Goal: Check status: Check status

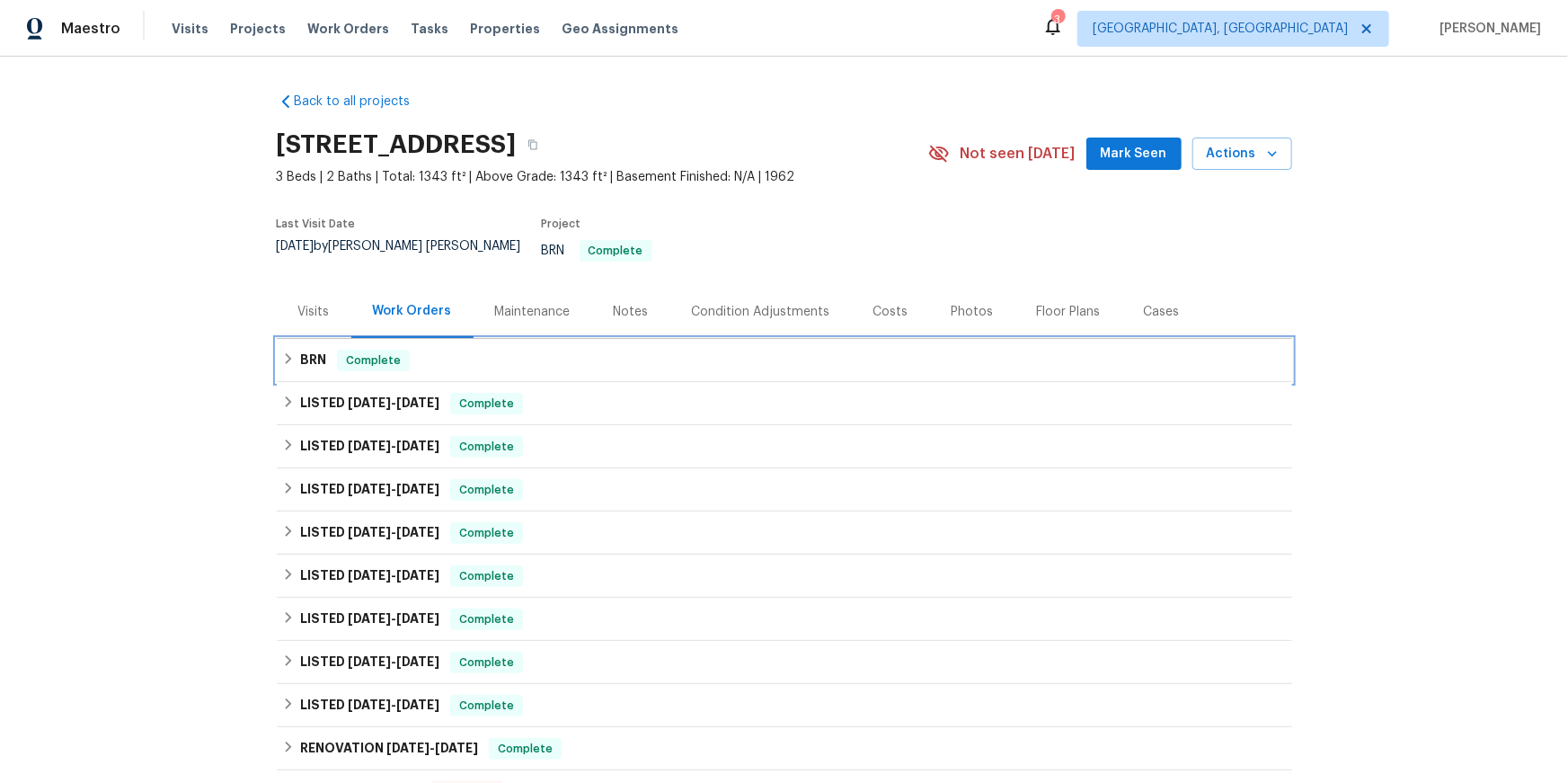
click at [308, 372] on h6 "BRN" at bounding box center [313, 361] width 26 height 22
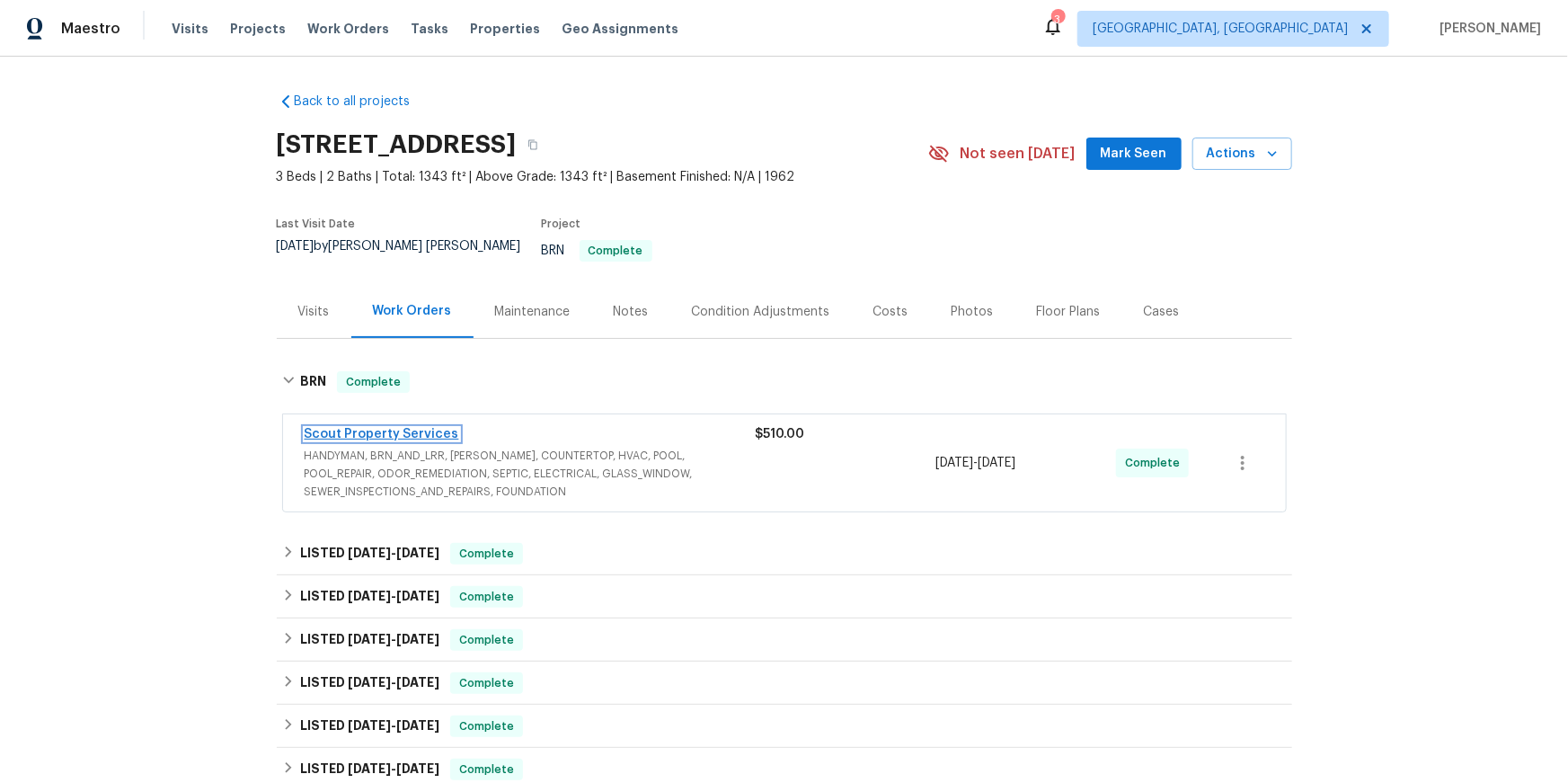
click at [381, 441] on link "Scout Property Services" at bounding box center [382, 434] width 155 height 13
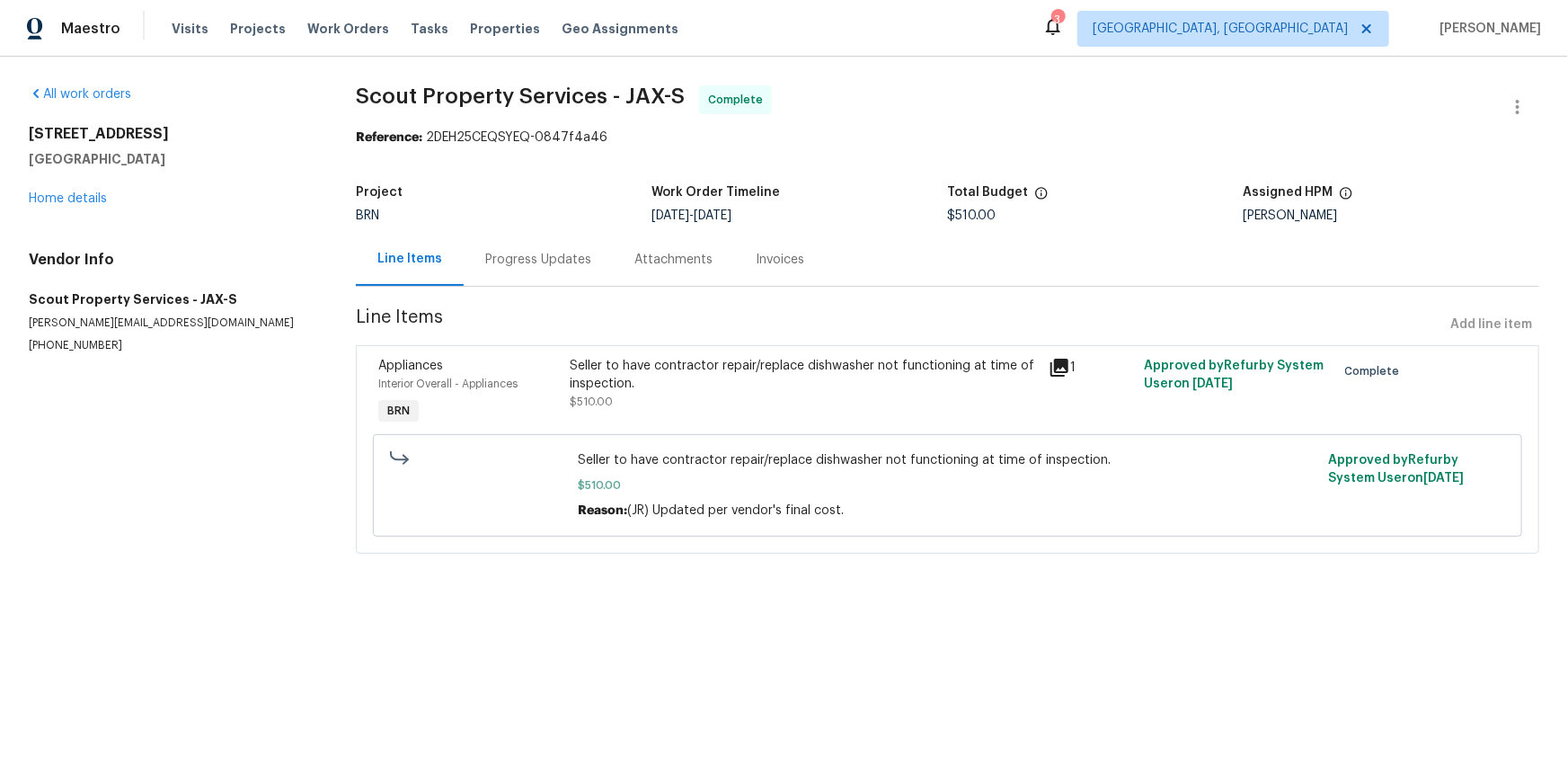
click at [529, 269] on div "Progress Updates" at bounding box center [538, 260] width 106 height 18
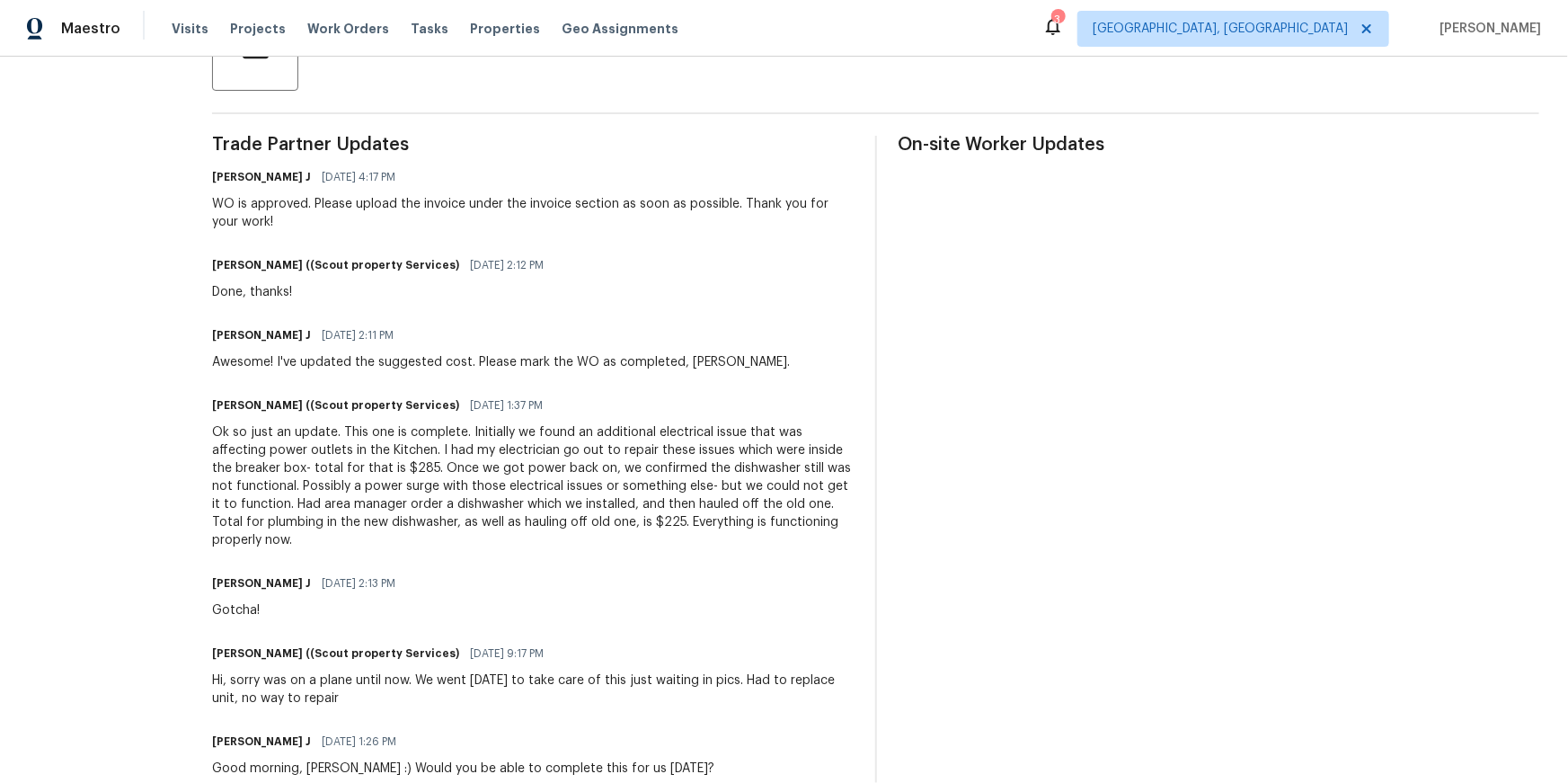
scroll to position [483, 0]
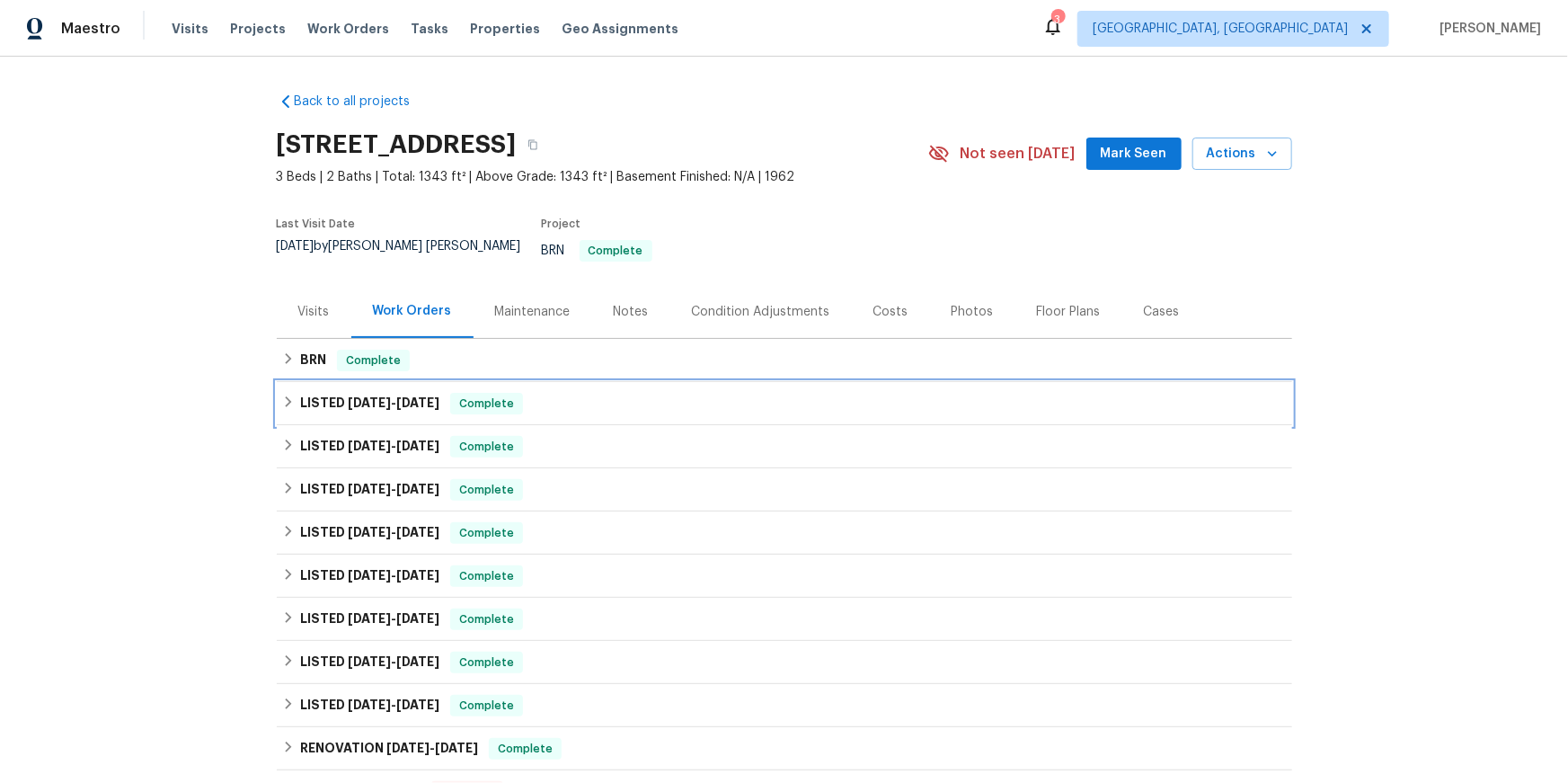
click at [295, 408] on icon at bounding box center [288, 401] width 13 height 13
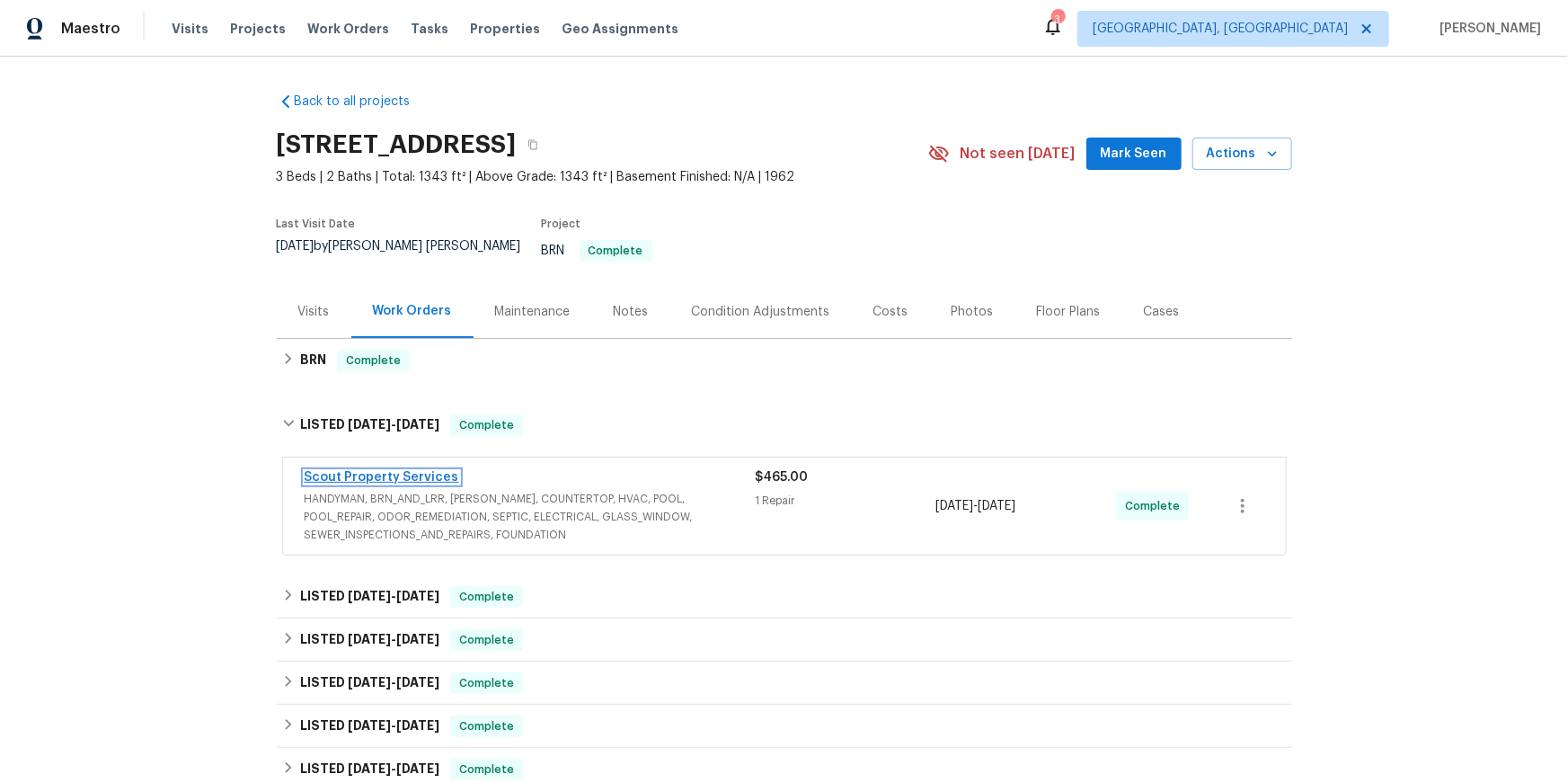
click at [412, 484] on link "Scout Property Services" at bounding box center [382, 477] width 155 height 13
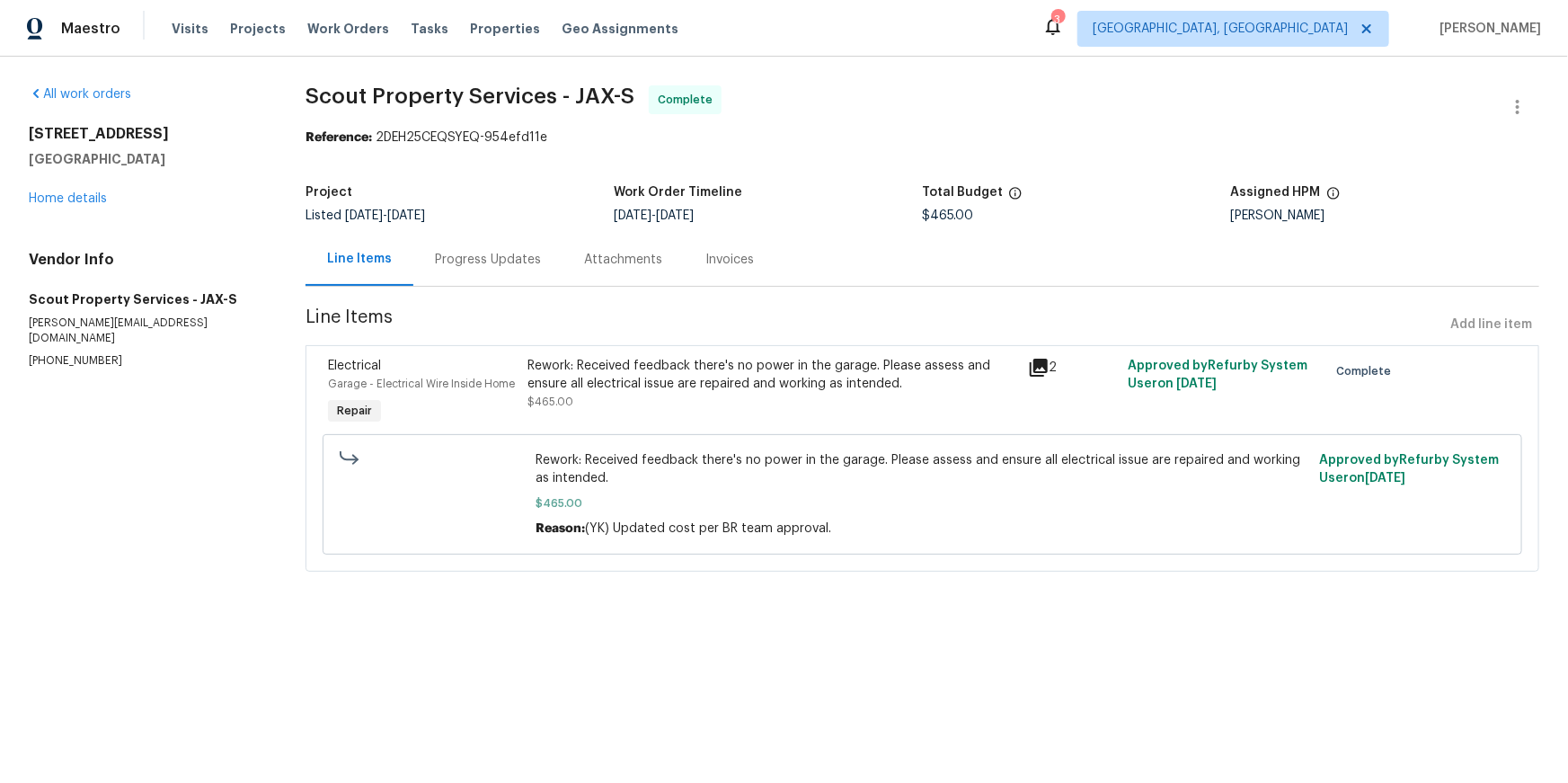
click at [529, 286] on div "Progress Updates" at bounding box center [487, 260] width 150 height 54
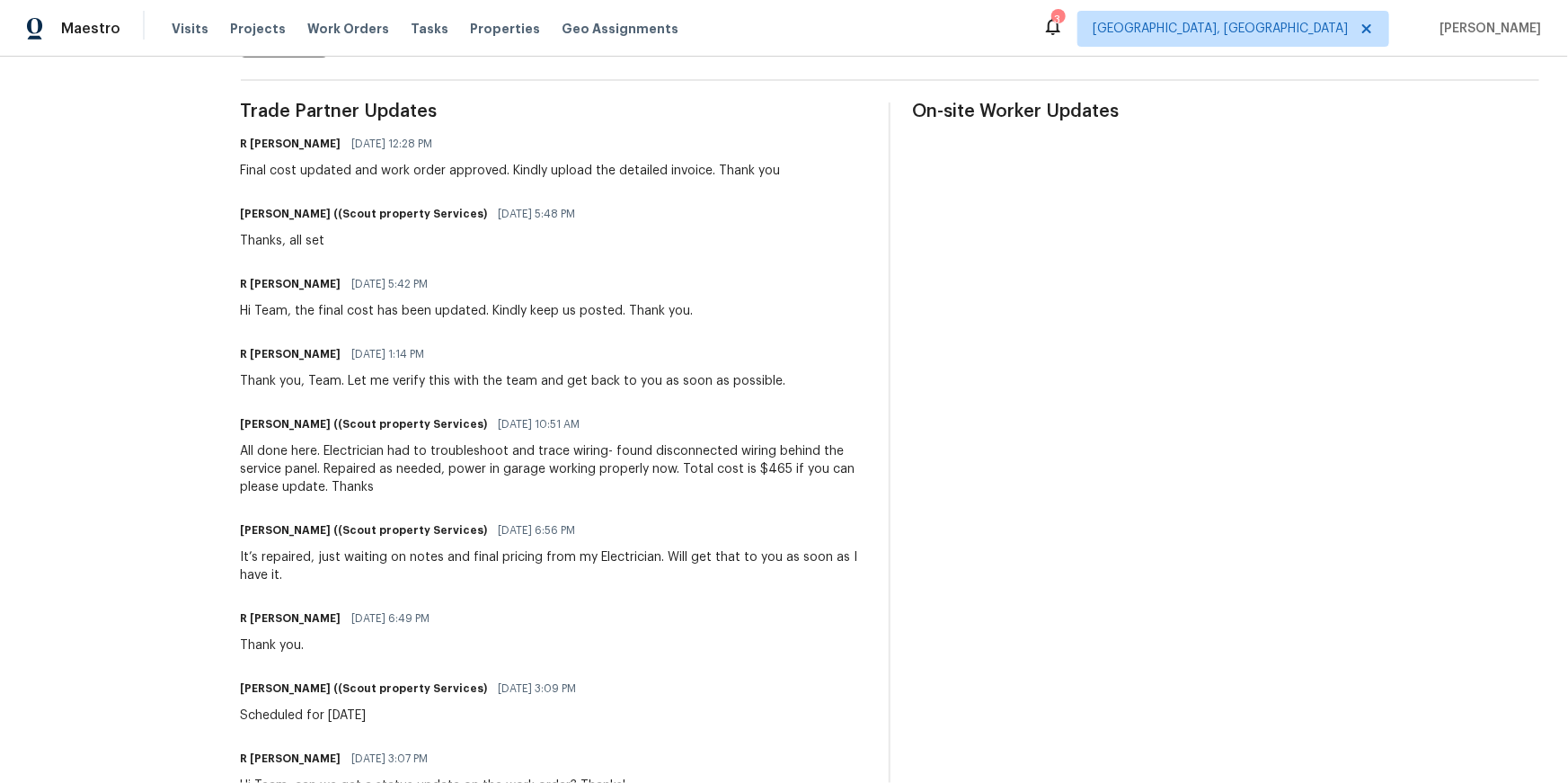
scroll to position [512, 0]
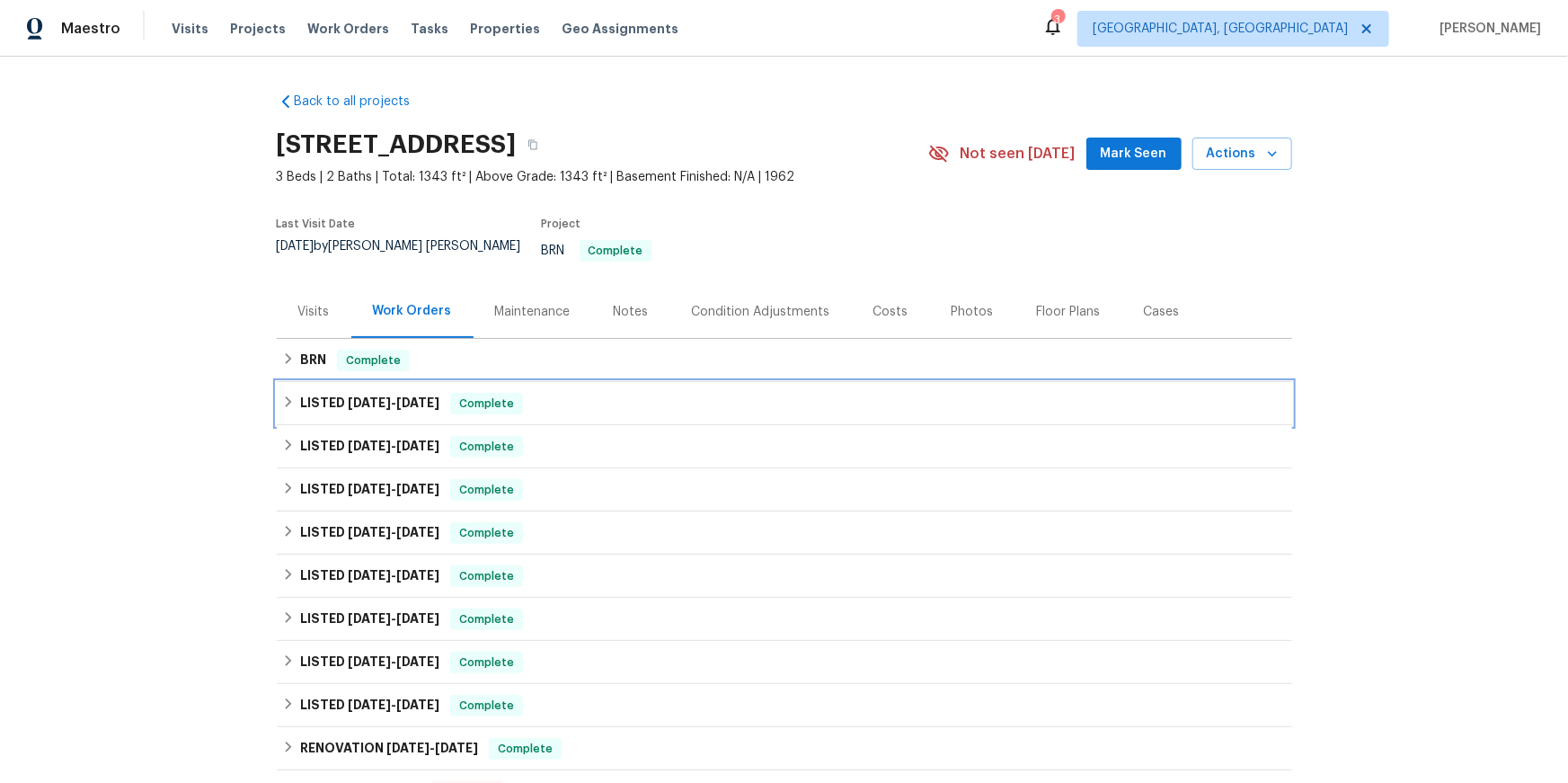
click at [294, 408] on icon at bounding box center [288, 401] width 13 height 13
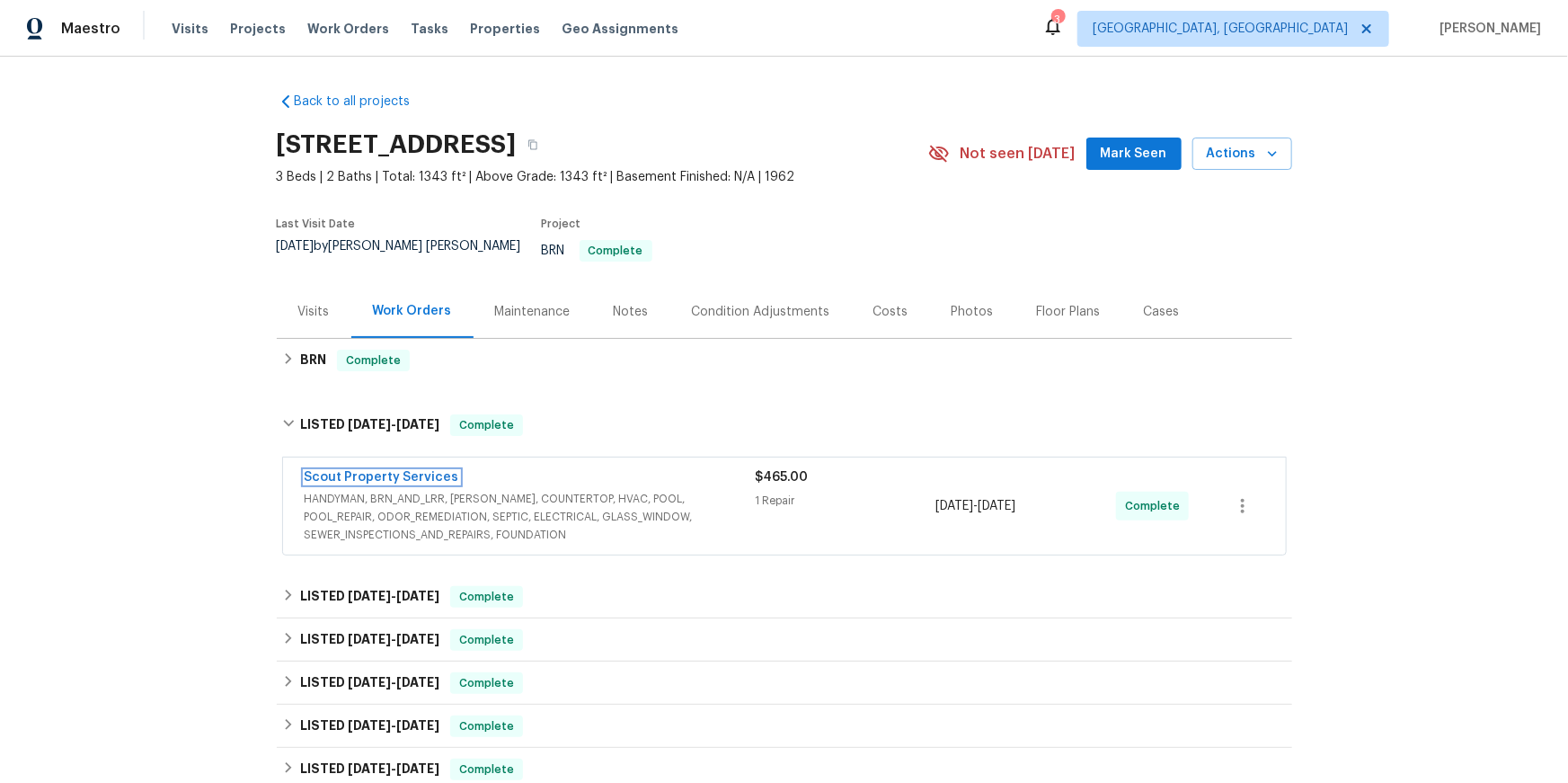
click at [433, 484] on link "Scout Property Services" at bounding box center [382, 477] width 155 height 13
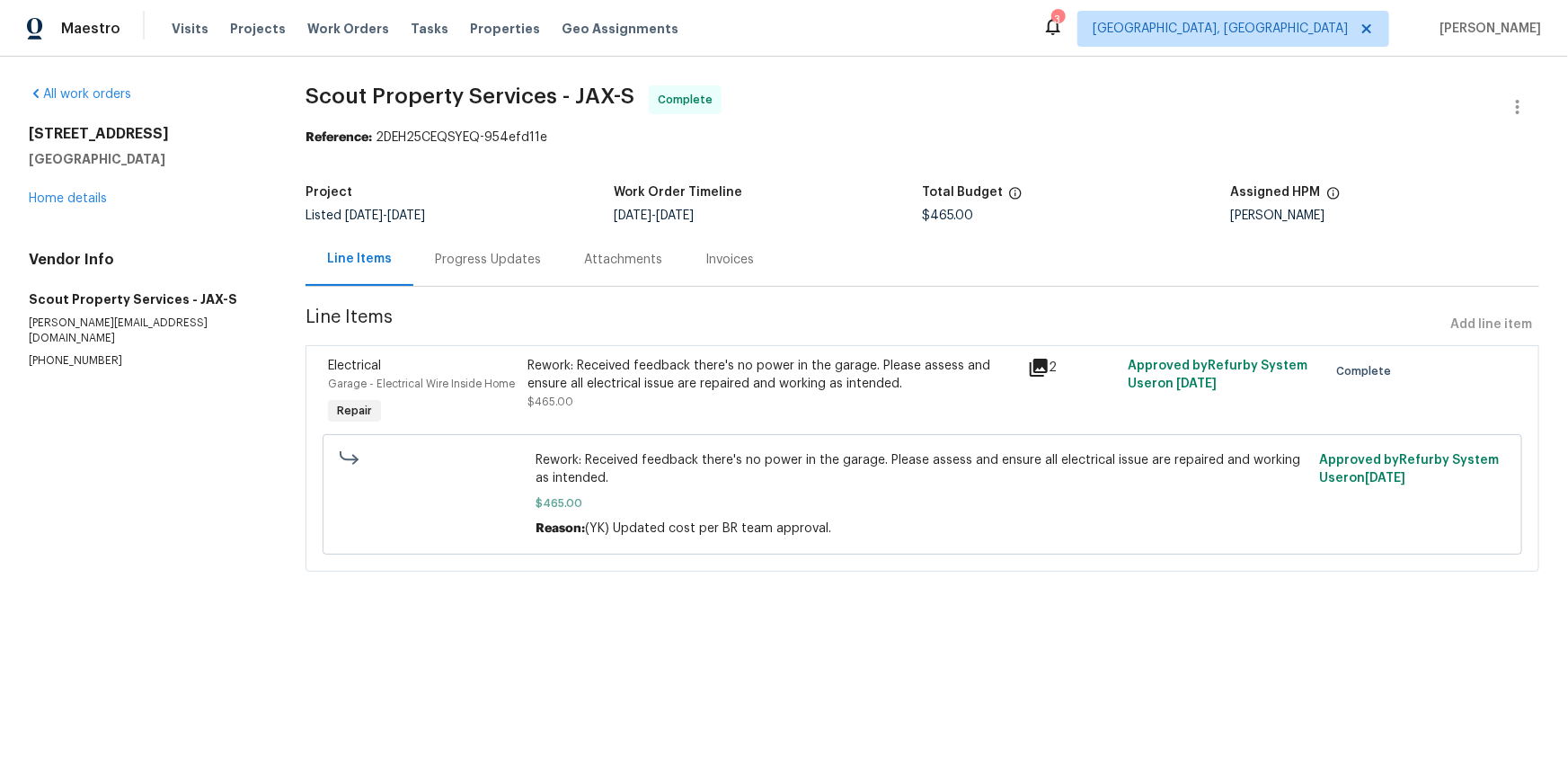
click at [1042, 377] on icon at bounding box center [1039, 368] width 18 height 18
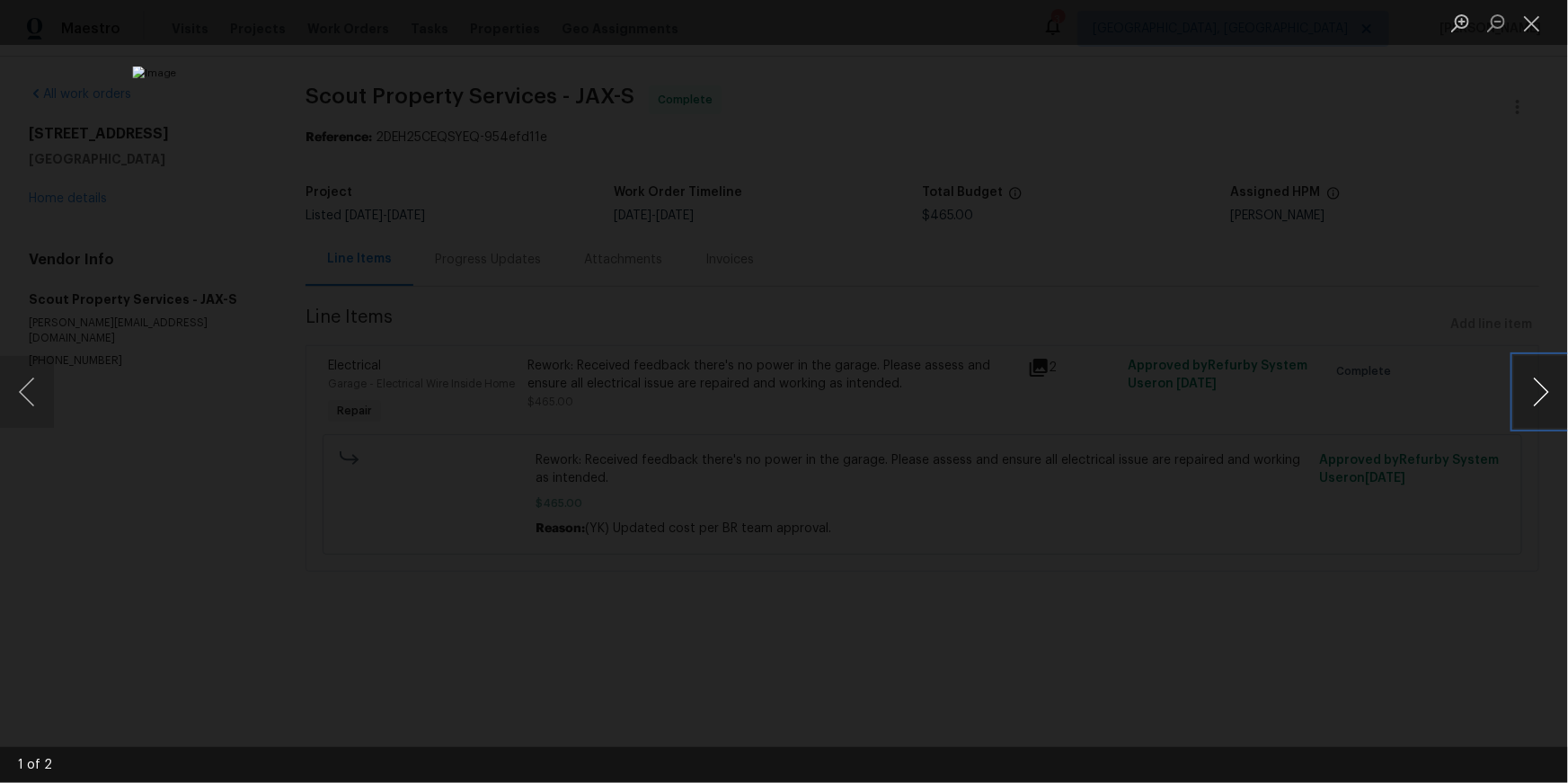
click at [1556, 369] on button "Next image" at bounding box center [1541, 392] width 53 height 72
click at [1542, 24] on button "Close lightbox" at bounding box center [1532, 23] width 36 height 32
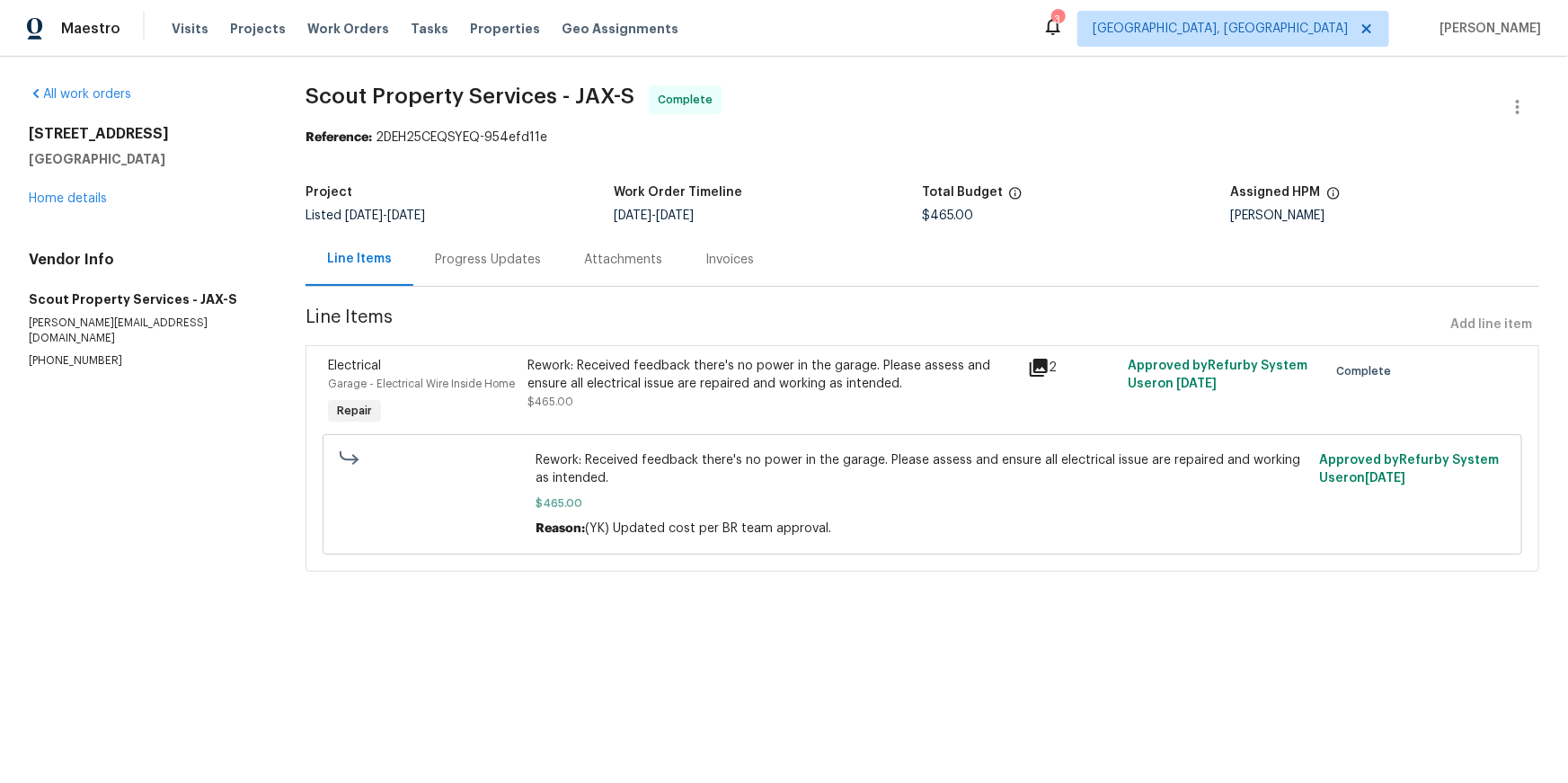
click at [733, 286] on div "Invoices" at bounding box center [729, 260] width 92 height 54
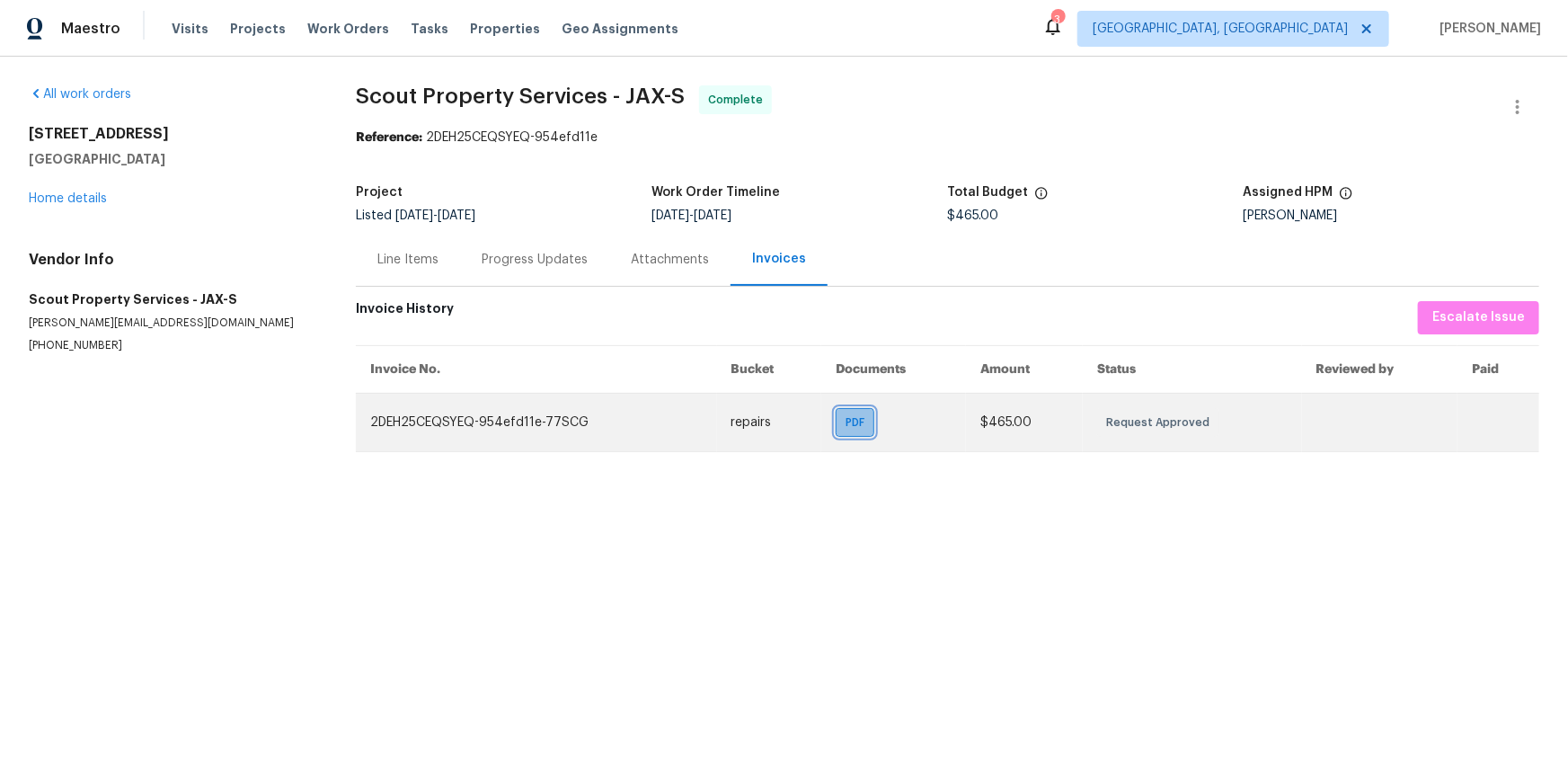
click at [836, 437] on div "PDF" at bounding box center [855, 422] width 39 height 29
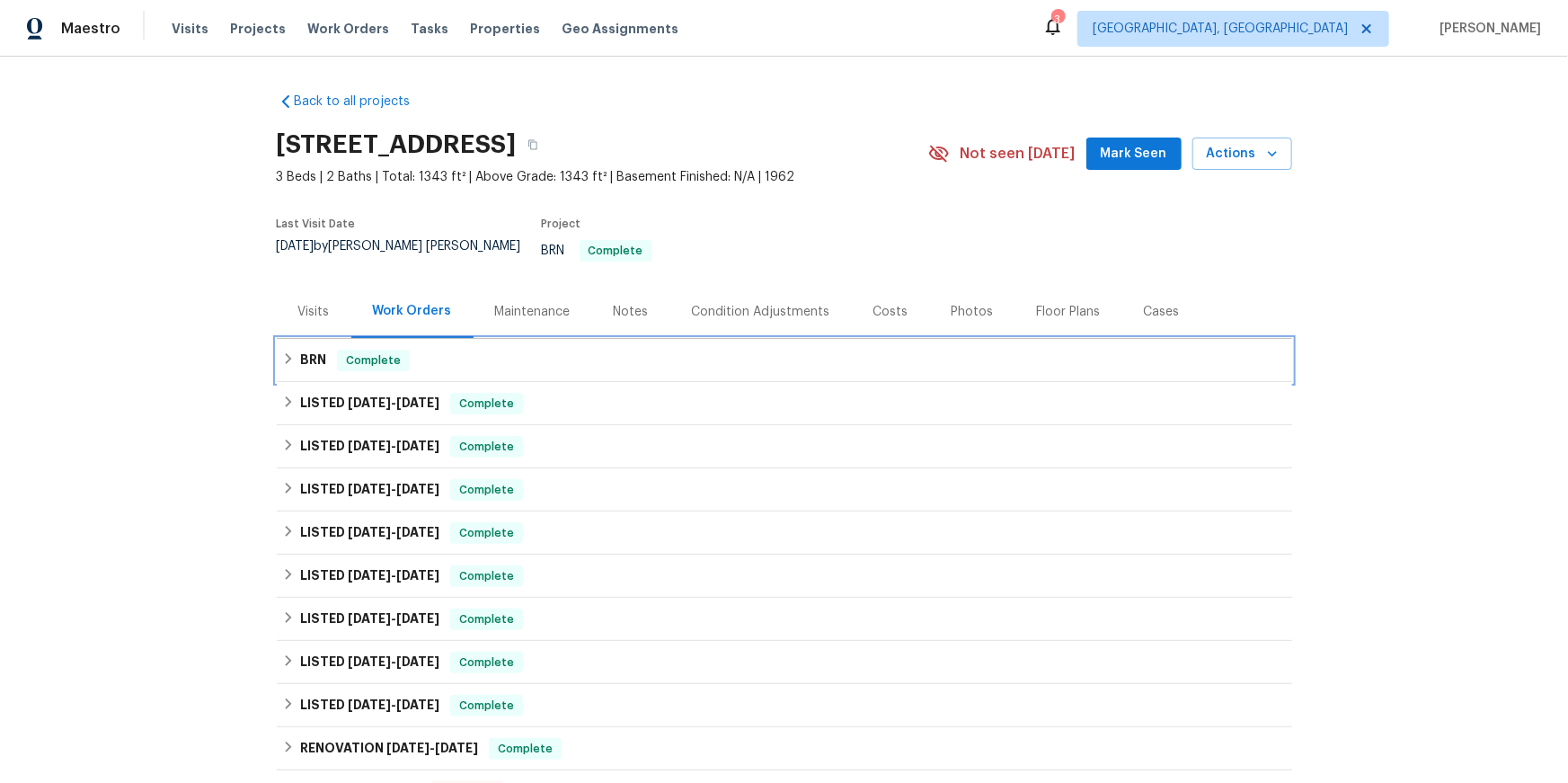
click at [295, 365] on icon at bounding box center [288, 359] width 13 height 13
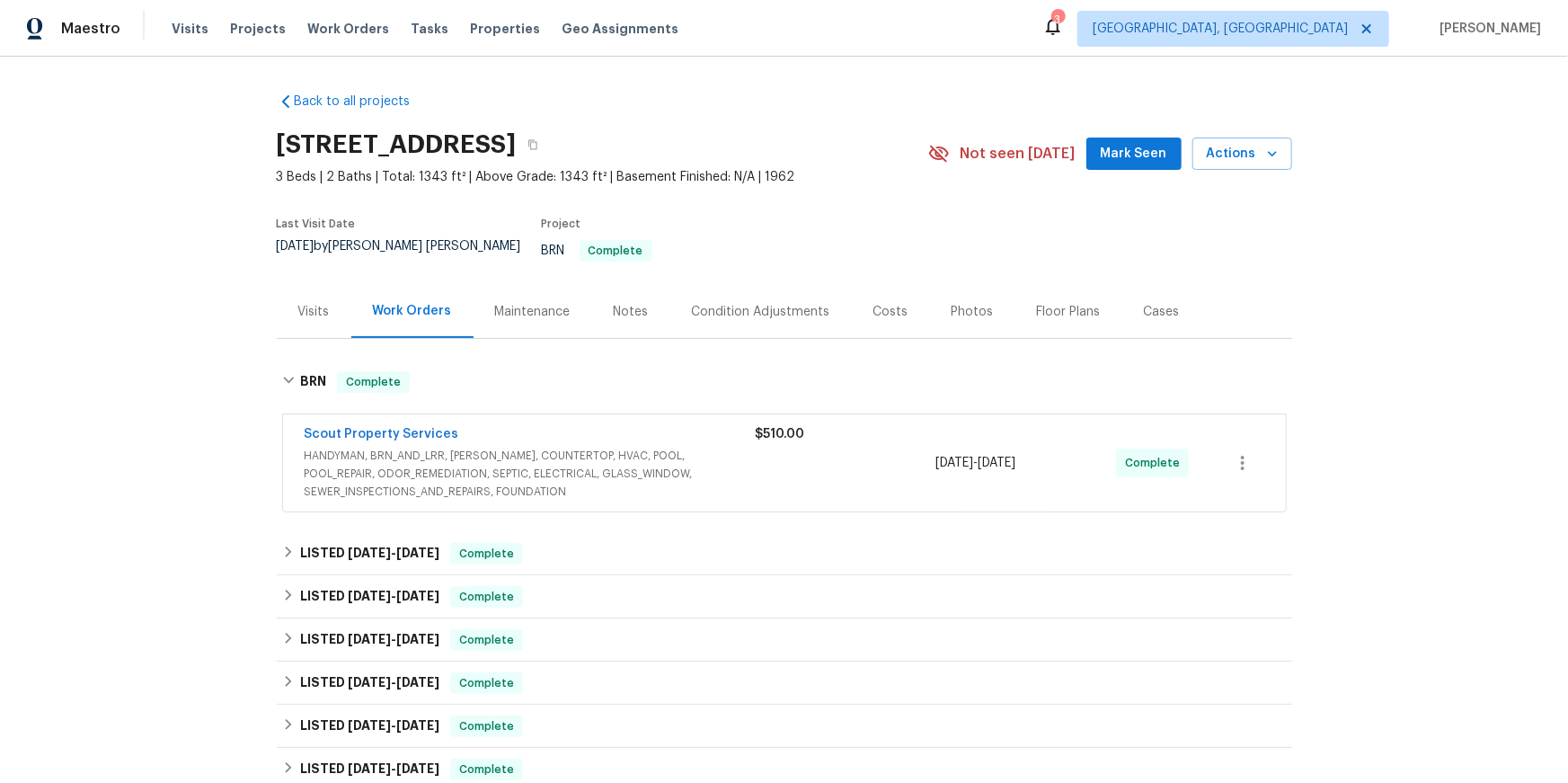
click at [340, 443] on span "Scout Property Services" at bounding box center [382, 434] width 155 height 18
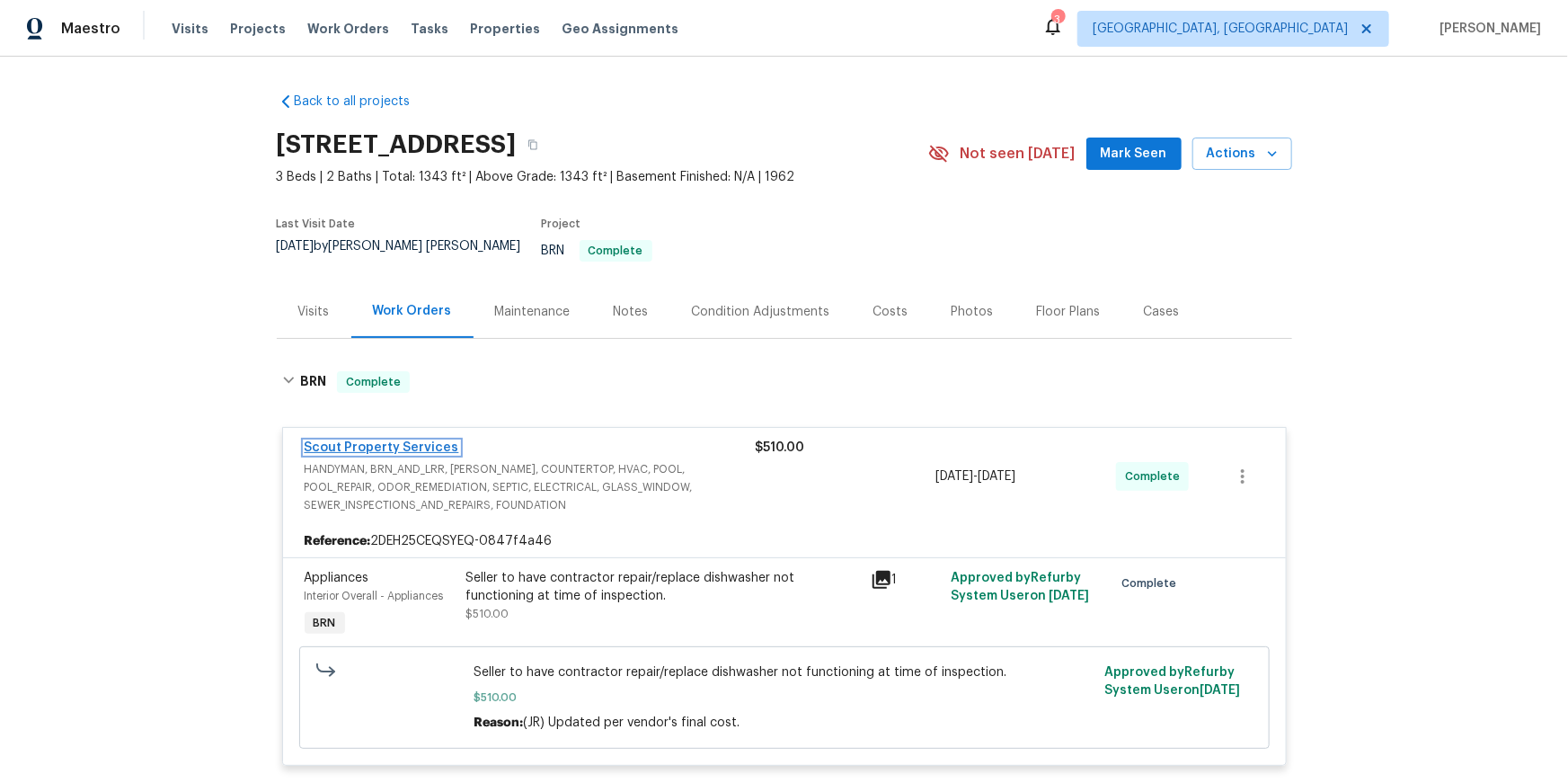
click at [437, 454] on link "Scout Property Services" at bounding box center [382, 447] width 155 height 13
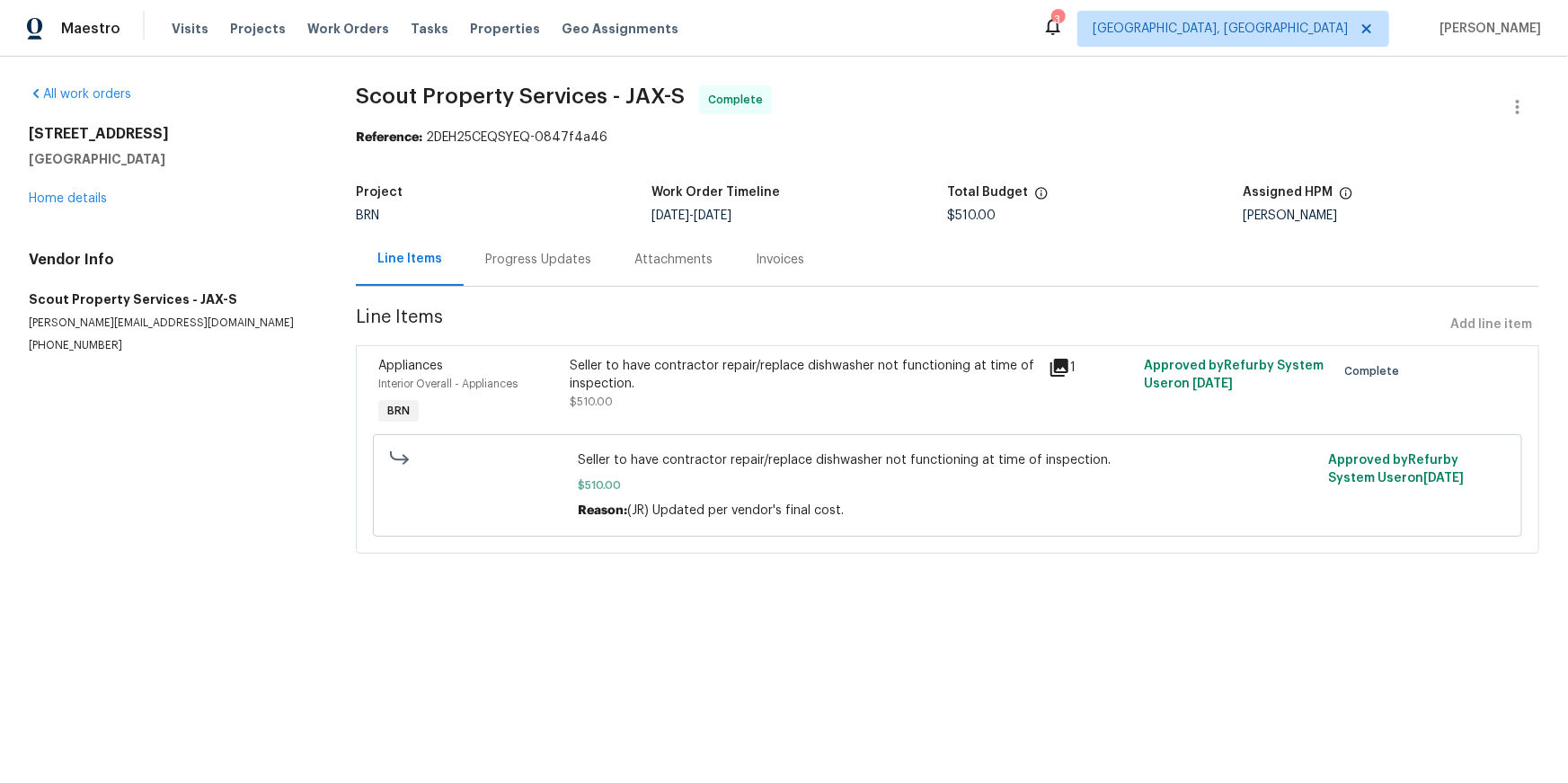
click at [781, 286] on div "Invoices" at bounding box center [780, 260] width 92 height 54
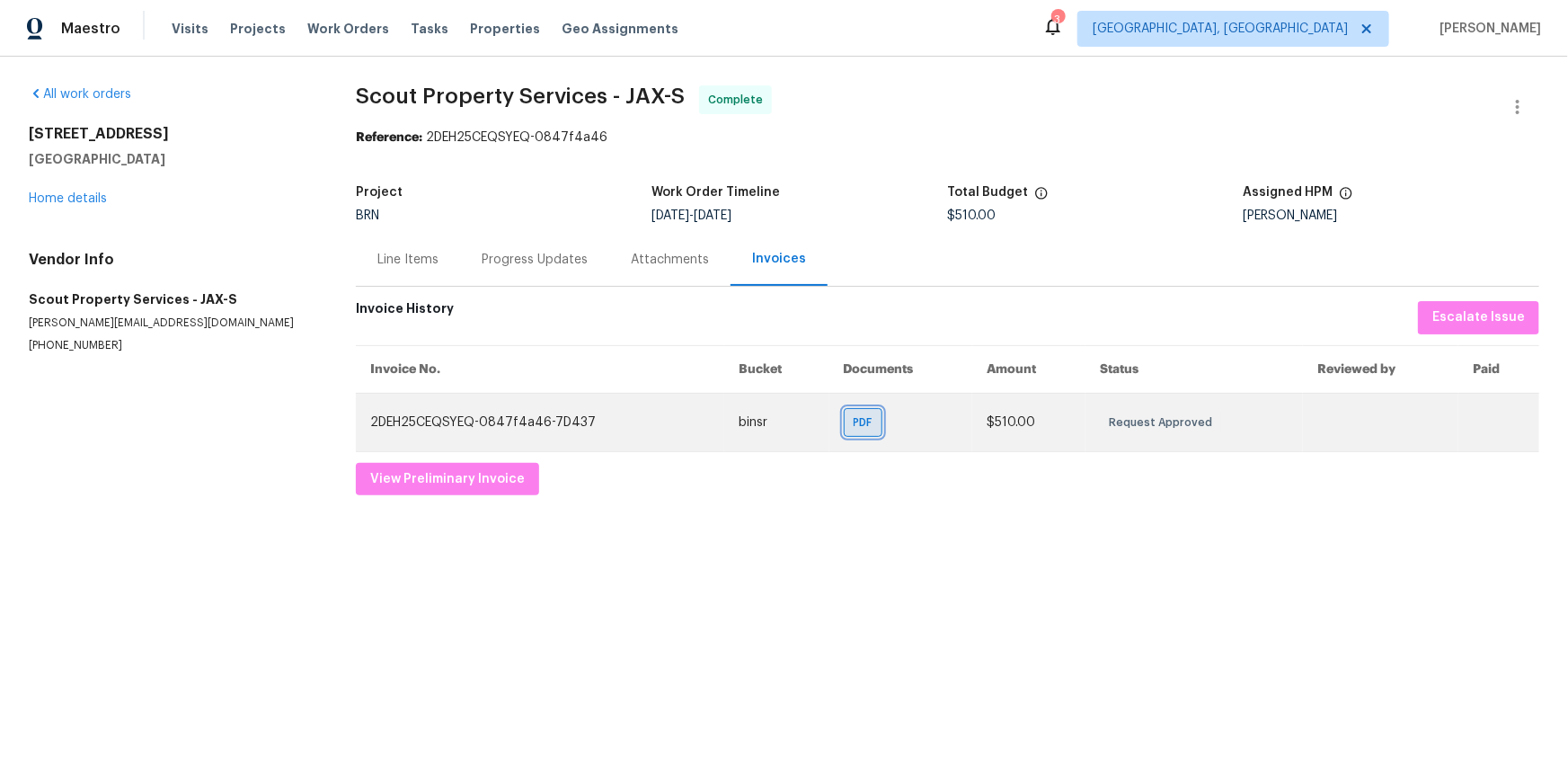
click at [854, 432] on span "PDF" at bounding box center [867, 422] width 26 height 18
